Goal: Task Accomplishment & Management: Use online tool/utility

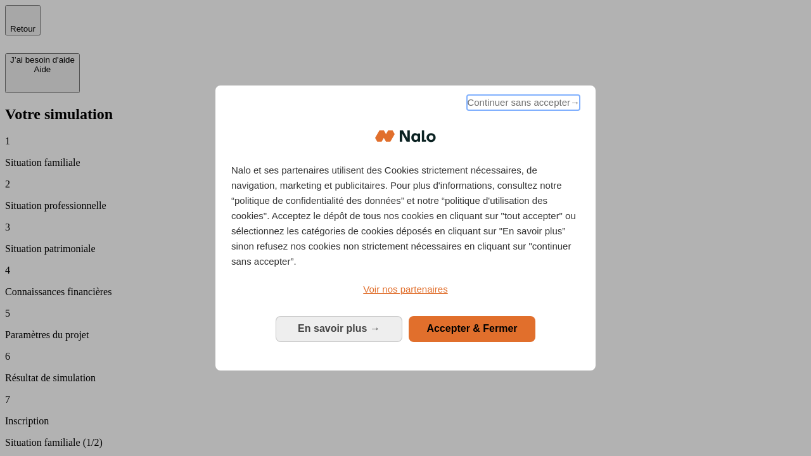
click at [522, 105] on span "Continuer sans accepter →" at bounding box center [523, 102] width 113 height 15
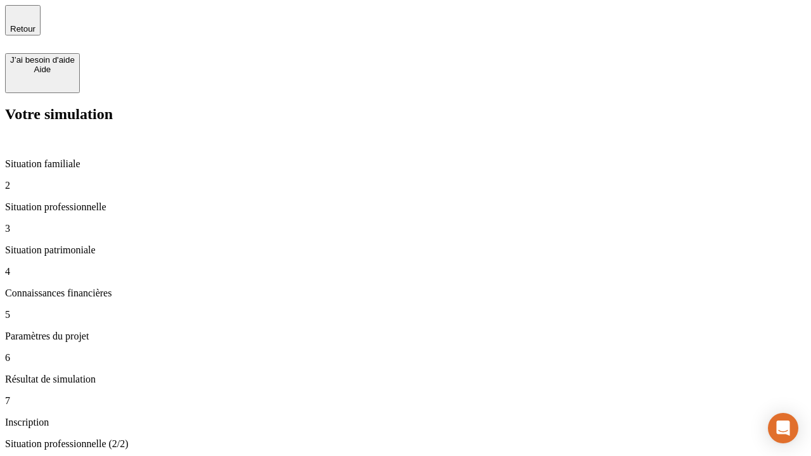
type input "30 000"
